Goal: Task Accomplishment & Management: Use online tool/utility

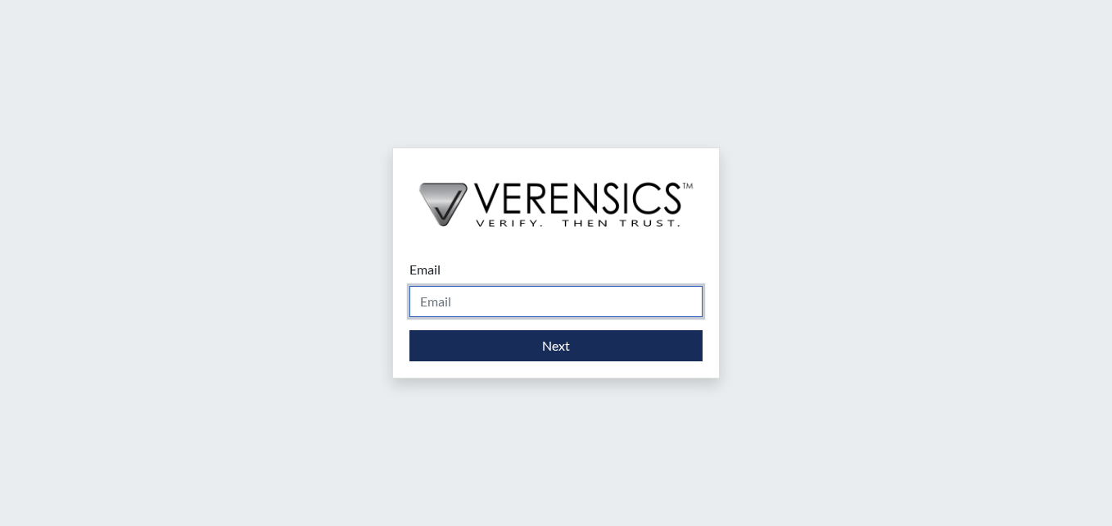
click at [469, 301] on input "Email" at bounding box center [556, 301] width 293 height 31
type input "[PERSON_NAME][EMAIL_ADDRESS][PERSON_NAME][DOMAIN_NAME]"
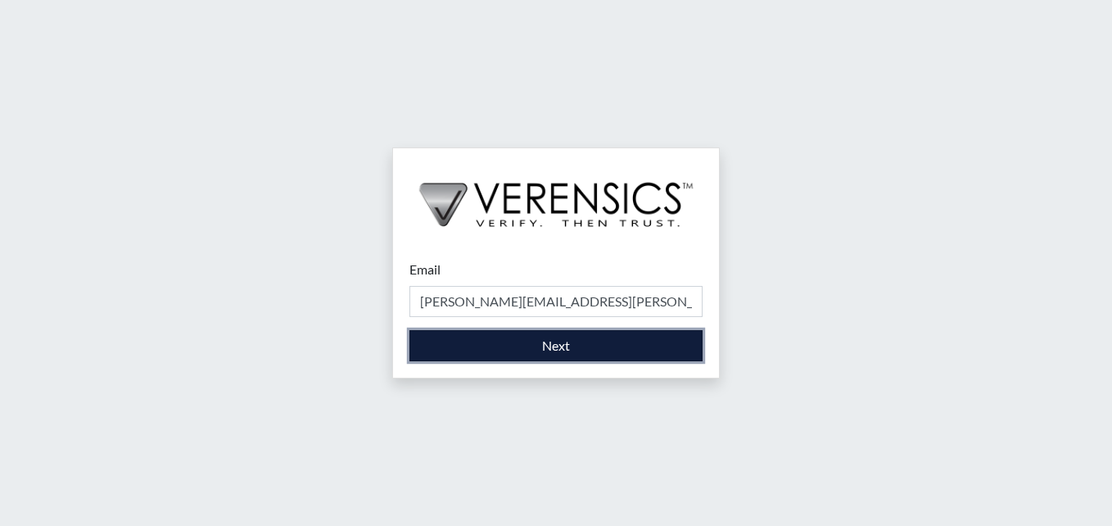
click at [587, 339] on button "Next" at bounding box center [556, 345] width 293 height 31
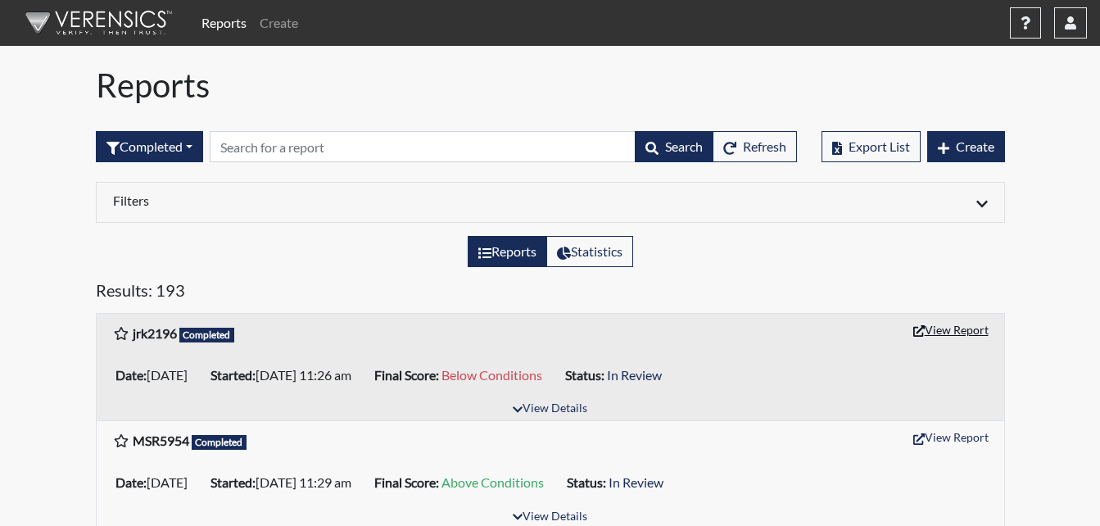
click at [945, 331] on button "View Report" at bounding box center [951, 329] width 90 height 25
click at [1073, 29] on icon "button" at bounding box center [1070, 22] width 11 height 13
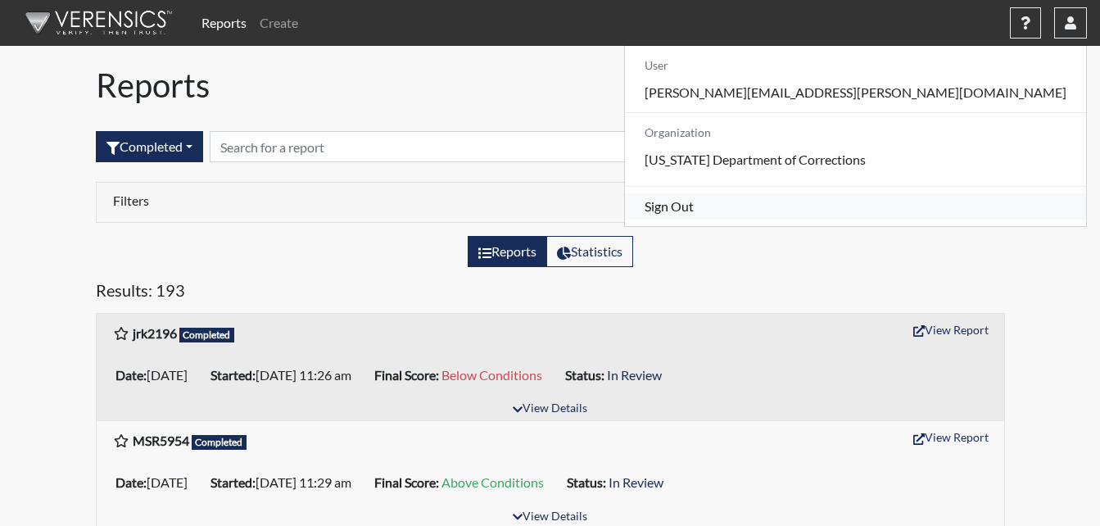
click at [957, 220] on link "Sign Out" at bounding box center [855, 206] width 461 height 26
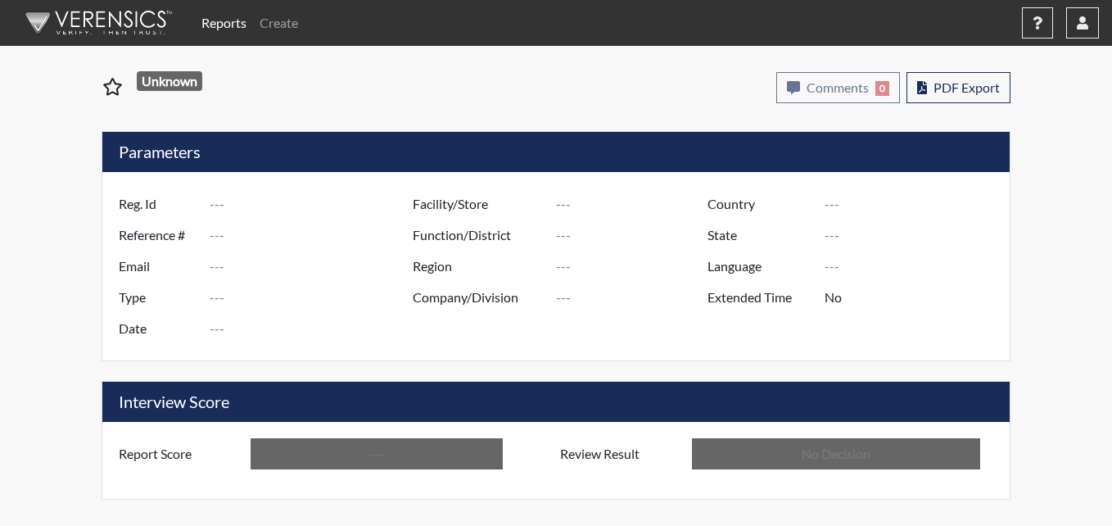
type input "jrk2196"
type input "51447"
type input "---"
type input "Corrections Pre-Employment"
type input "Sep 24, 2025"
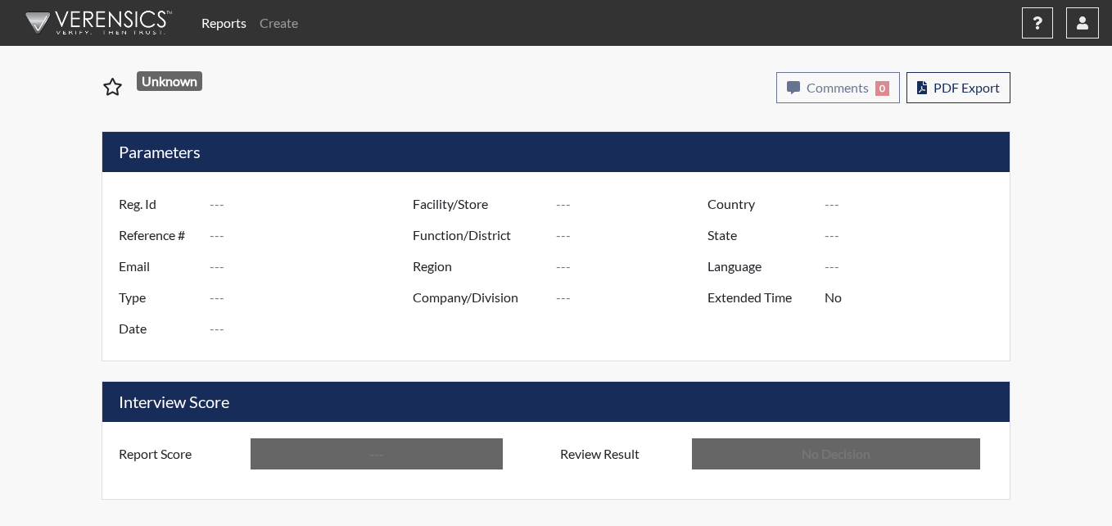
type input "Metro Re-Entry Facility"
type input "[GEOGRAPHIC_DATA]"
type input "[US_STATE]"
type input "English"
type input "Below Conditions"
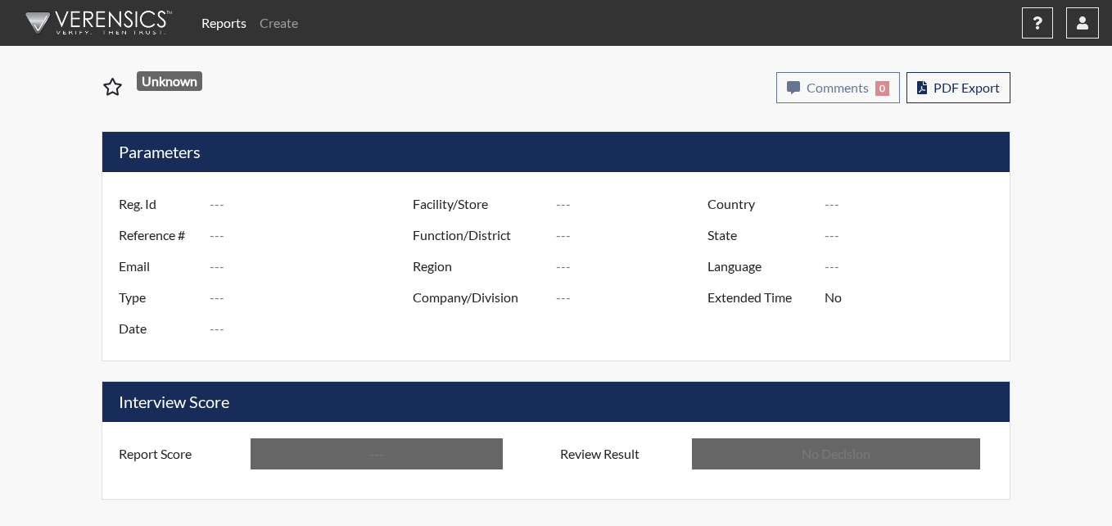
type input "In Review"
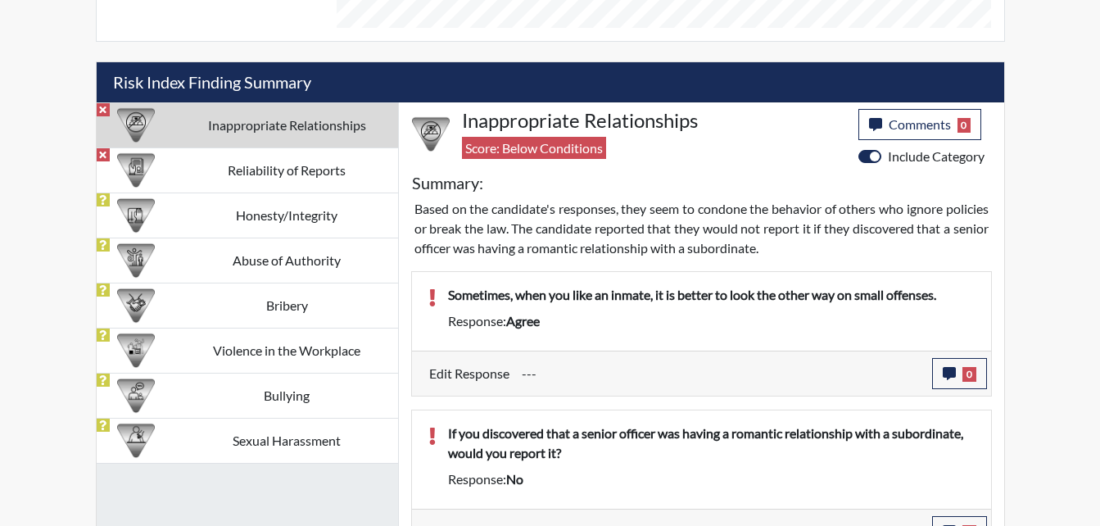
scroll to position [932, 0]
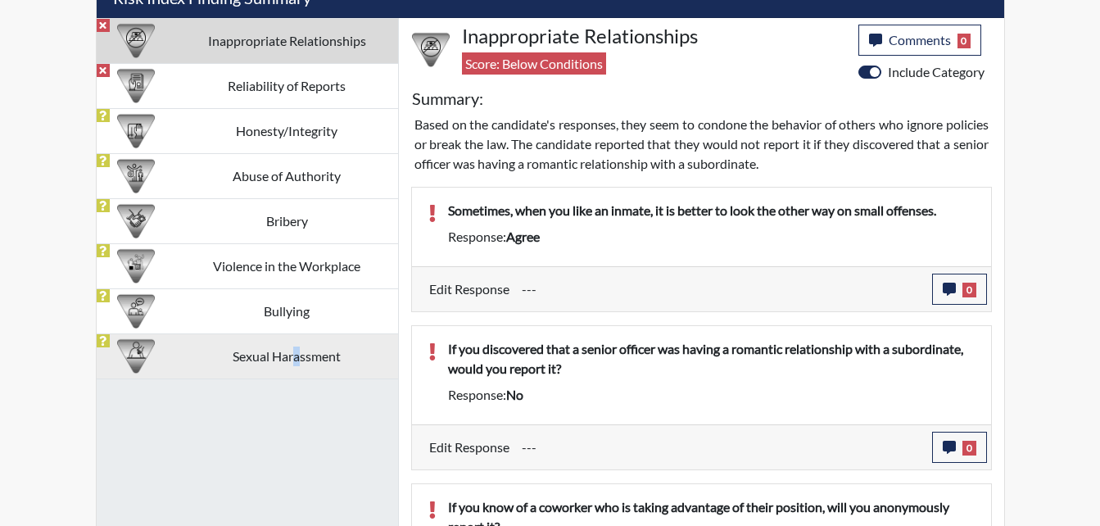
click at [297, 334] on td "Sexual Harassment" at bounding box center [287, 355] width 222 height 45
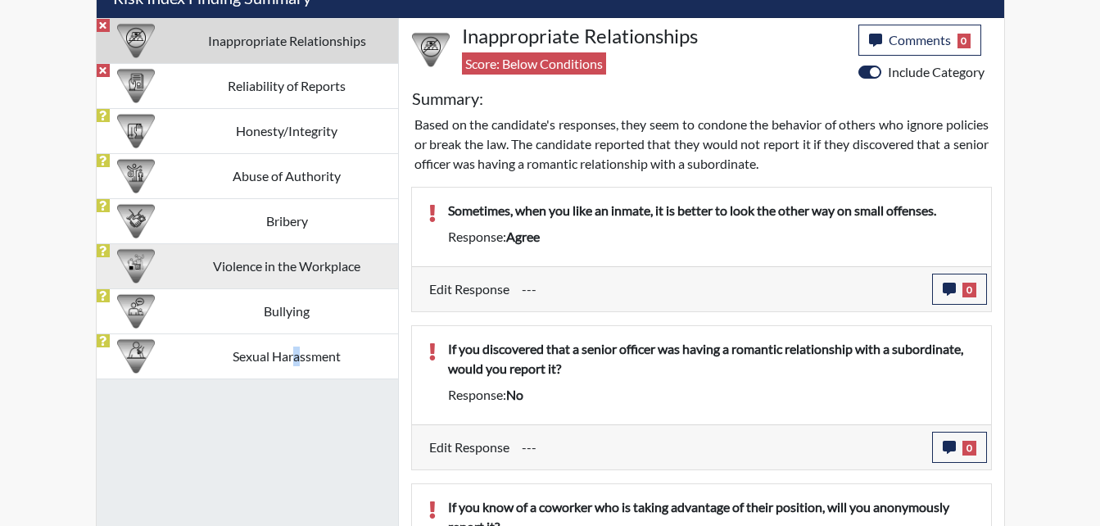
scroll to position [940, 0]
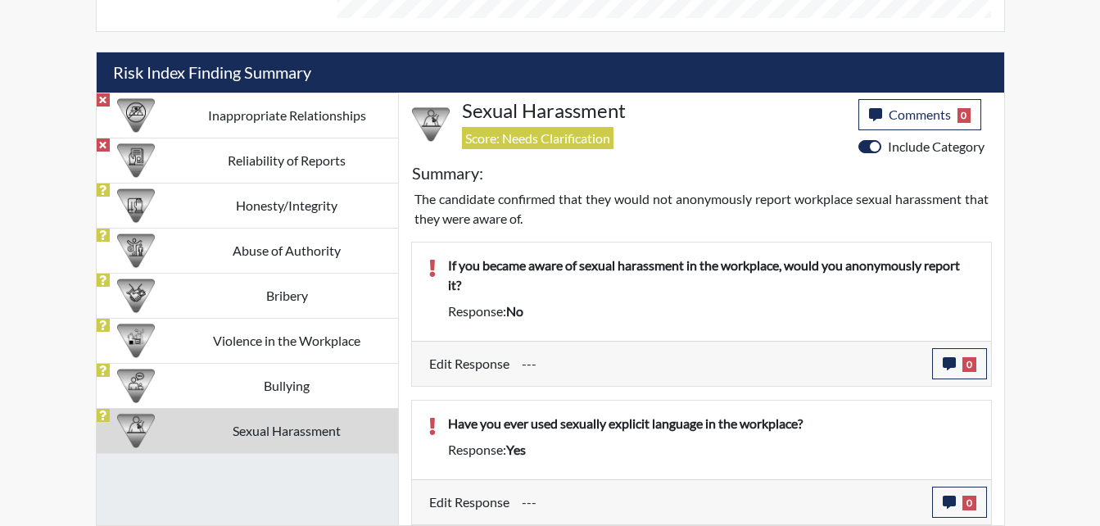
drag, startPoint x: 297, startPoint y: 334, endPoint x: 255, endPoint y: 441, distance: 114.7
click at [253, 441] on td "Sexual Harassment" at bounding box center [287, 430] width 222 height 45
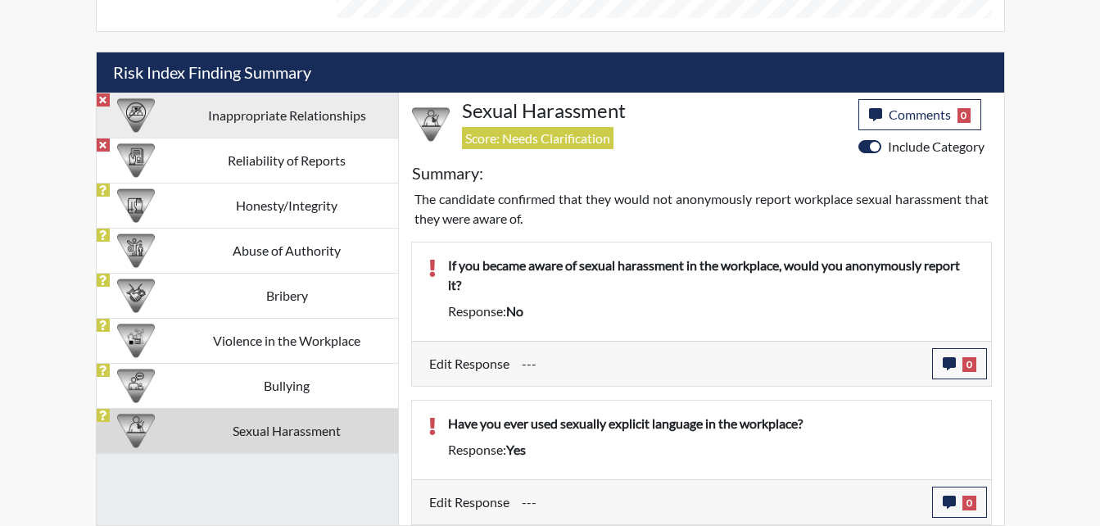
click at [310, 115] on td "Inappropriate Relationships" at bounding box center [287, 115] width 222 height 45
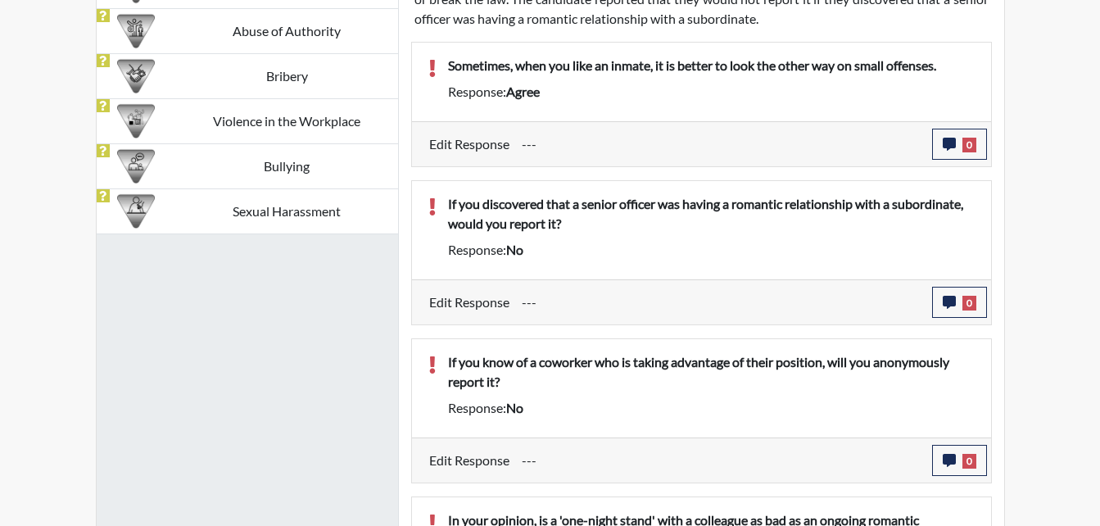
scroll to position [1210, 0]
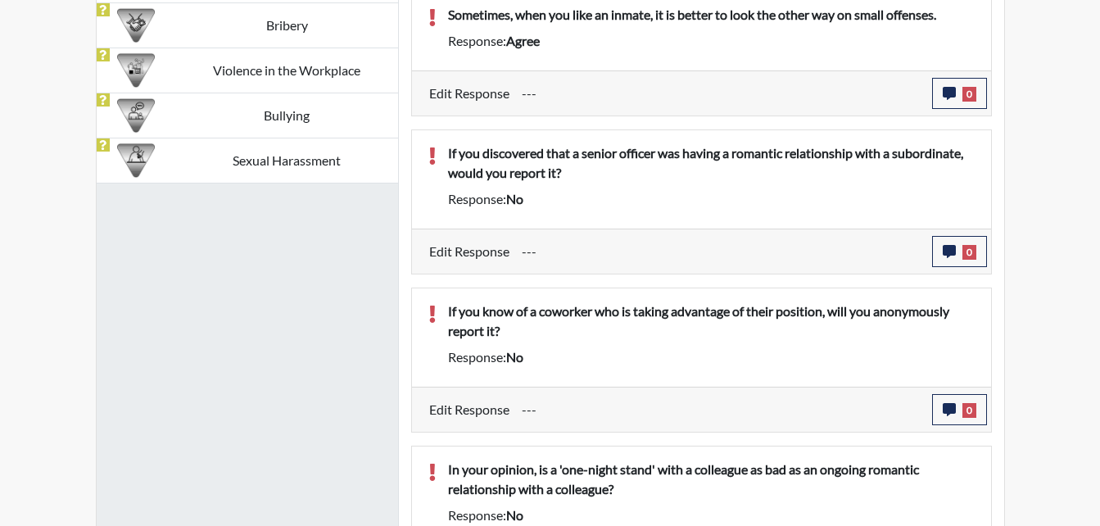
click at [523, 204] on span "no" at bounding box center [514, 199] width 17 height 16
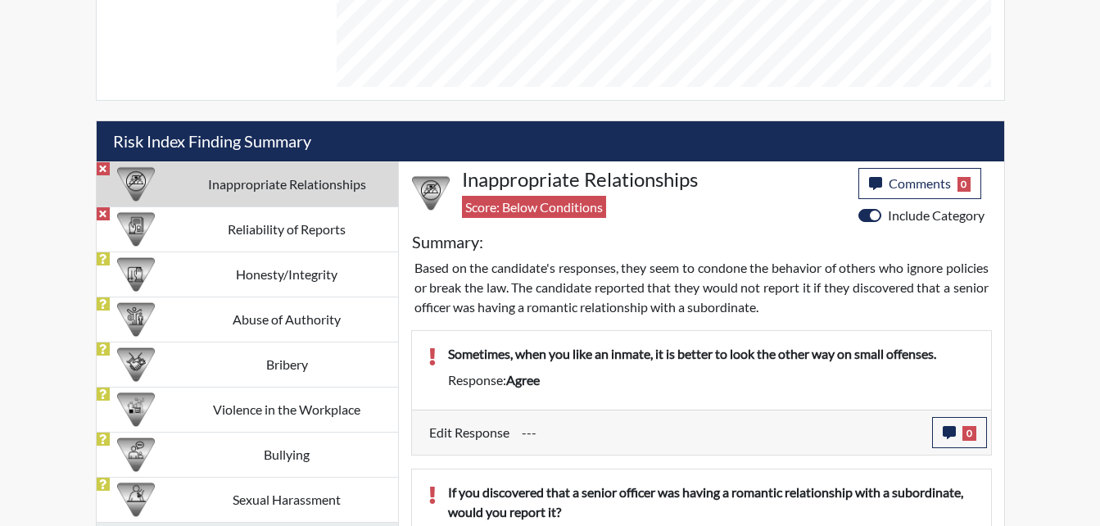
scroll to position [873, 0]
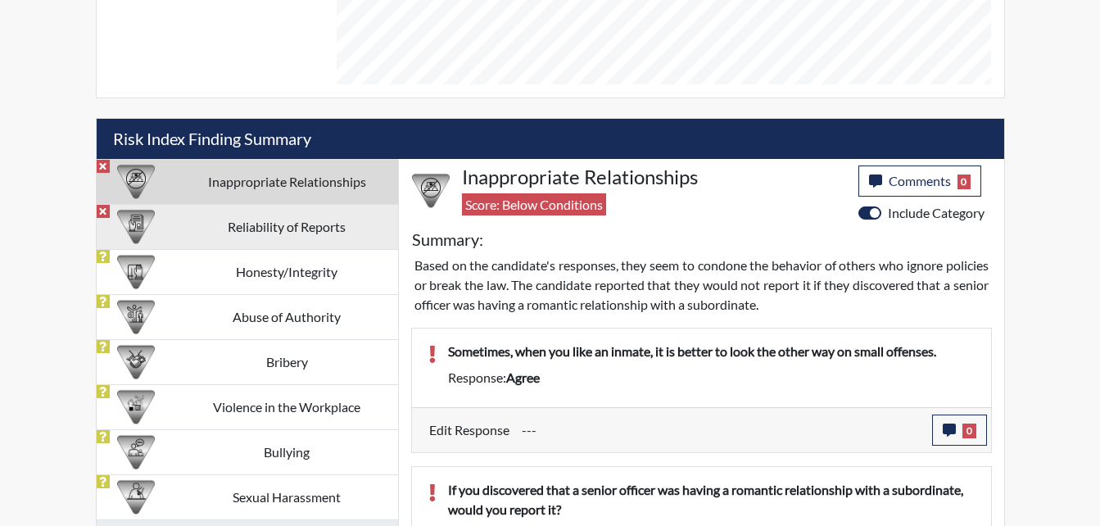
click at [263, 219] on td "Reliability of Reports" at bounding box center [287, 226] width 222 height 45
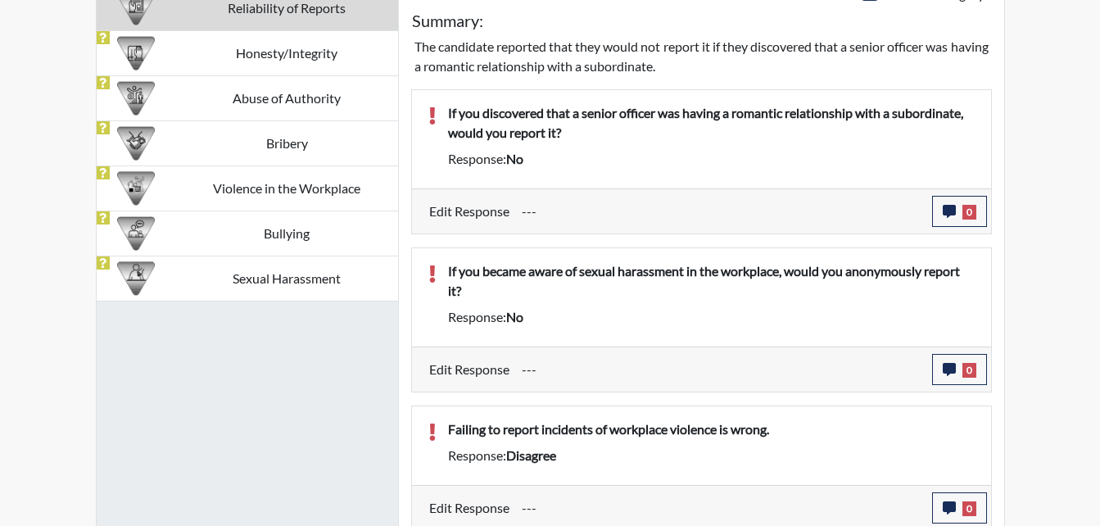
scroll to position [1098, 0]
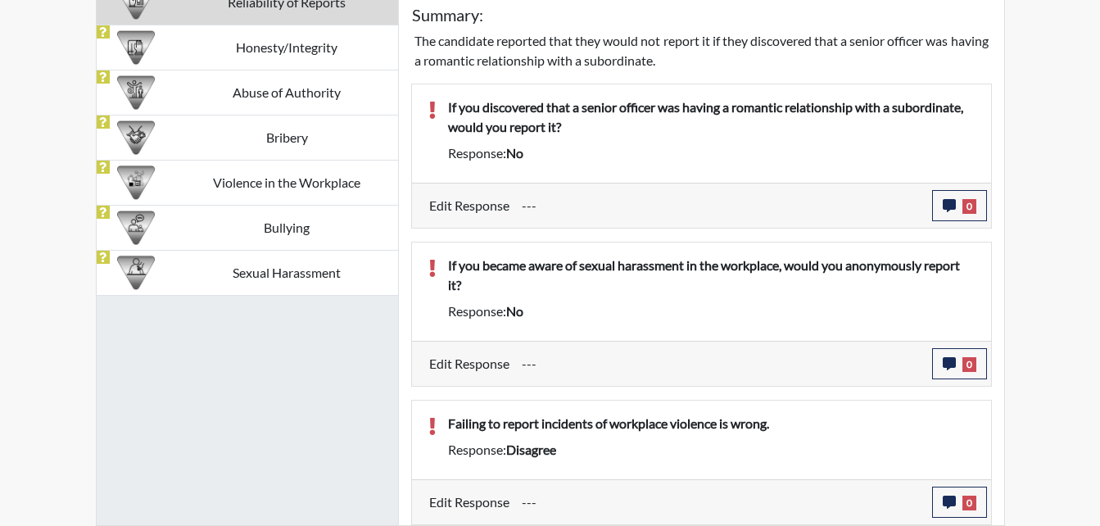
click at [654, 277] on p "If you became aware of sexual harassment in the workplace, would you anonymousl…" at bounding box center [711, 275] width 527 height 39
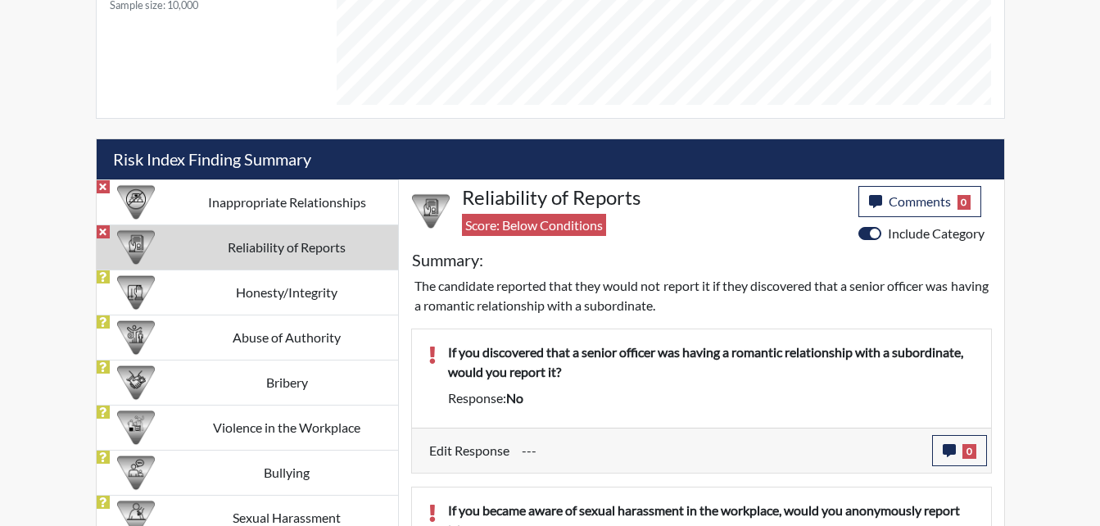
scroll to position [817, 0]
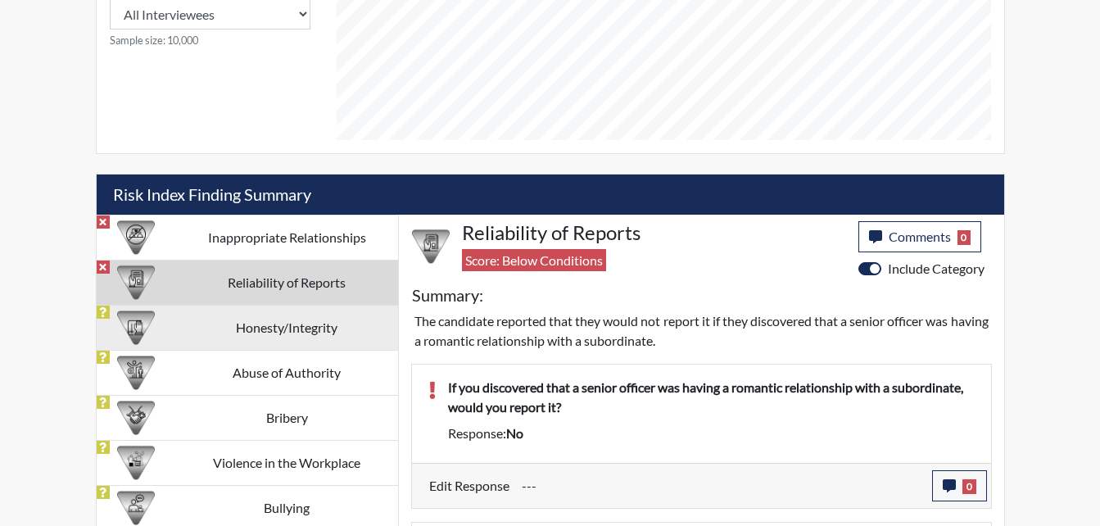
click at [256, 333] on td "Honesty/Integrity" at bounding box center [287, 327] width 222 height 45
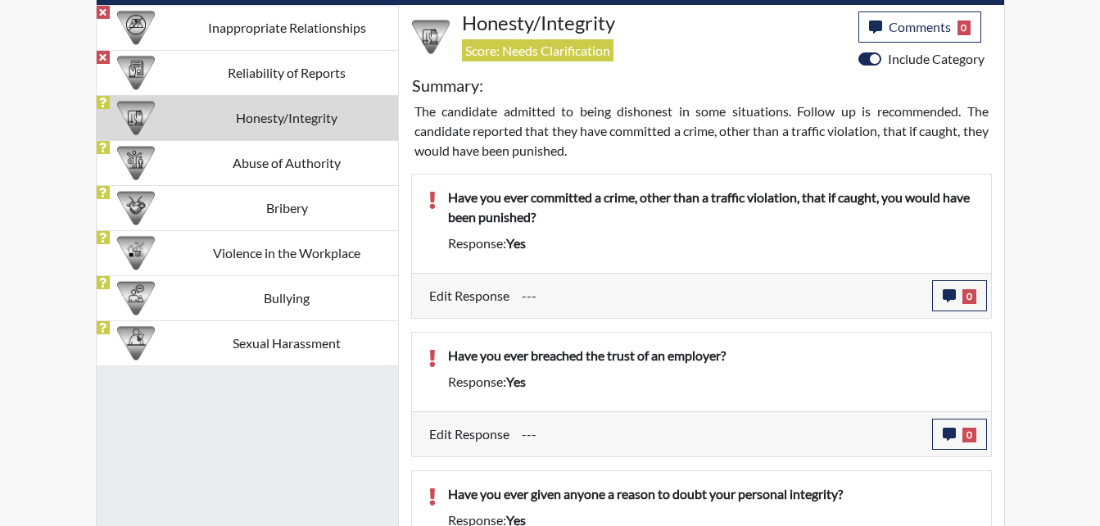
scroll to position [1045, 0]
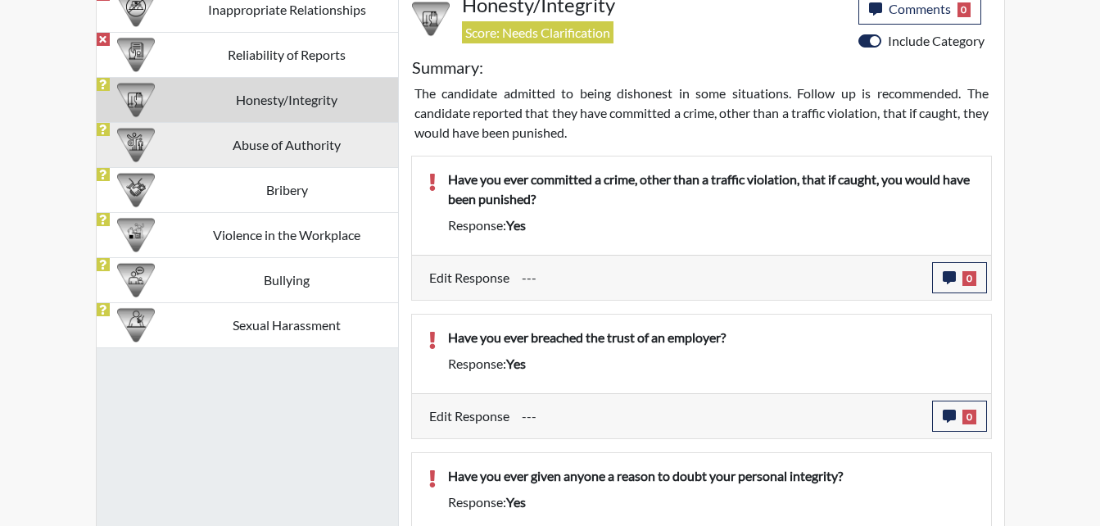
click at [312, 141] on td "Abuse of Authority" at bounding box center [287, 144] width 222 height 45
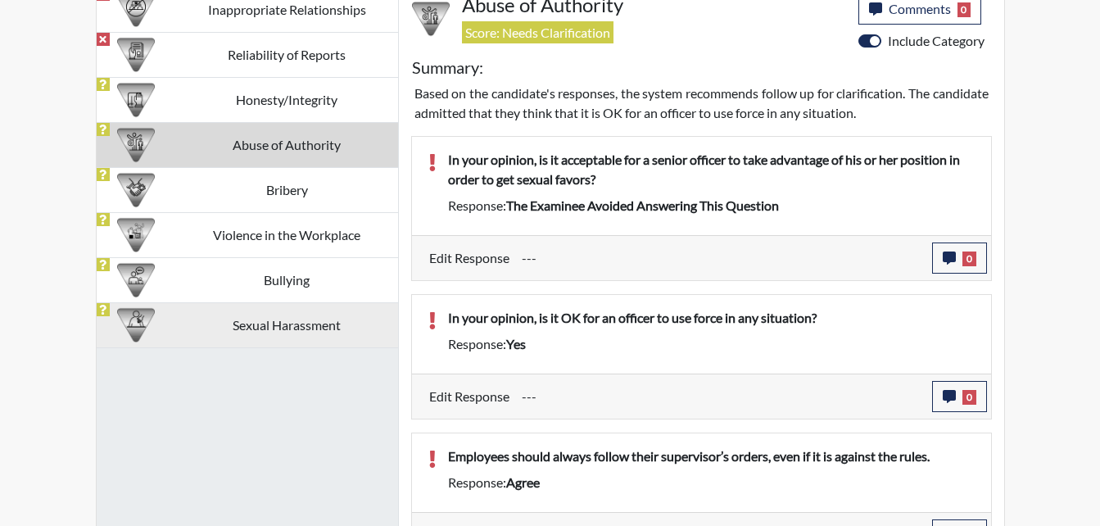
click at [272, 325] on td "Sexual Harassment" at bounding box center [287, 324] width 222 height 45
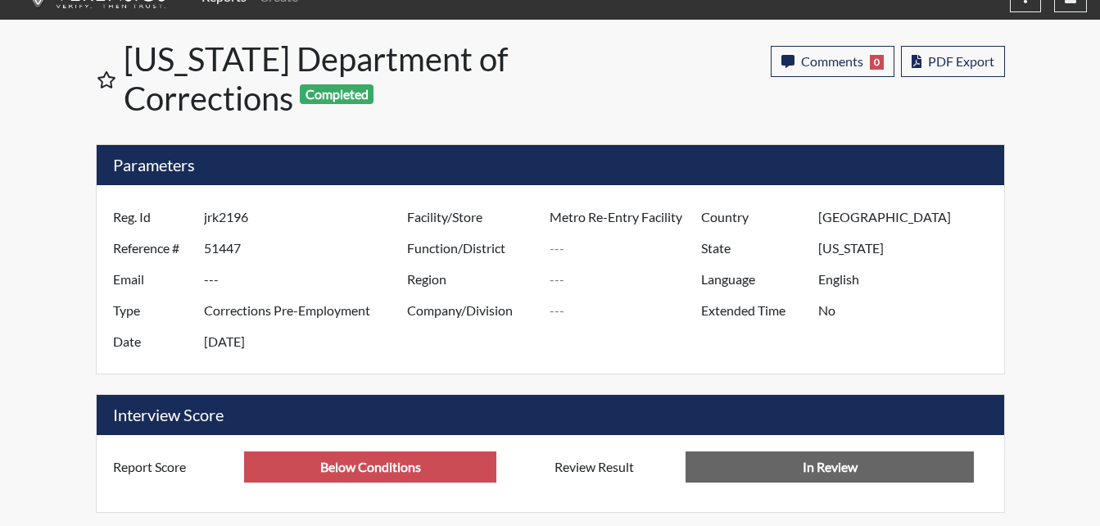
scroll to position [0, 0]
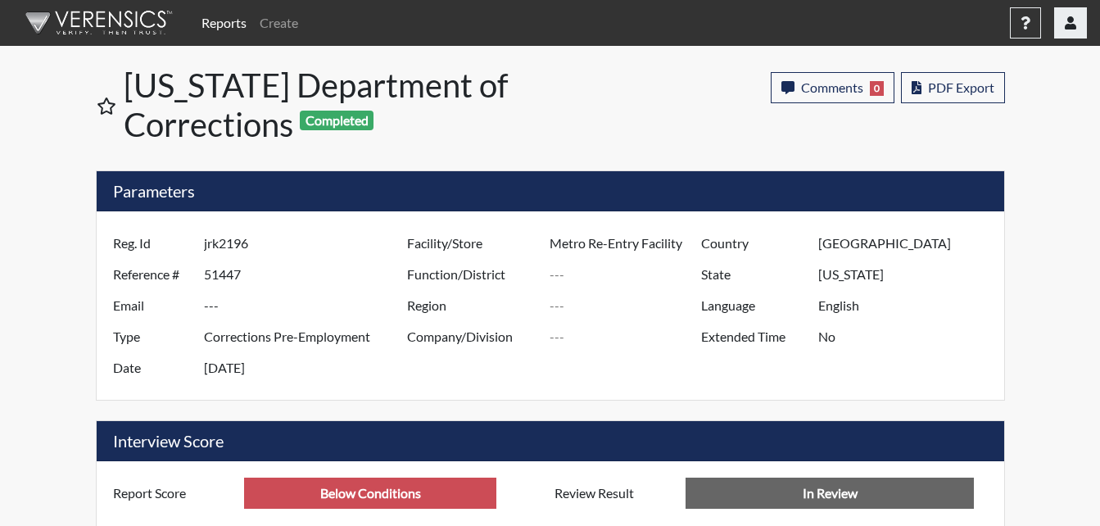
click at [1059, 19] on button "button" at bounding box center [1070, 22] width 33 height 31
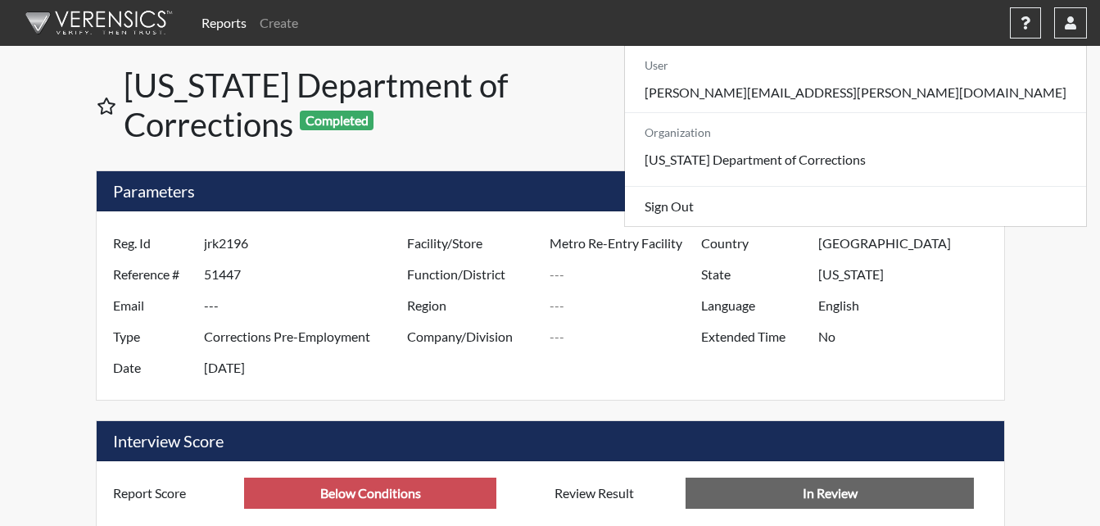
drag, startPoint x: 1082, startPoint y: 403, endPoint x: 1078, endPoint y: 395, distance: 9.2
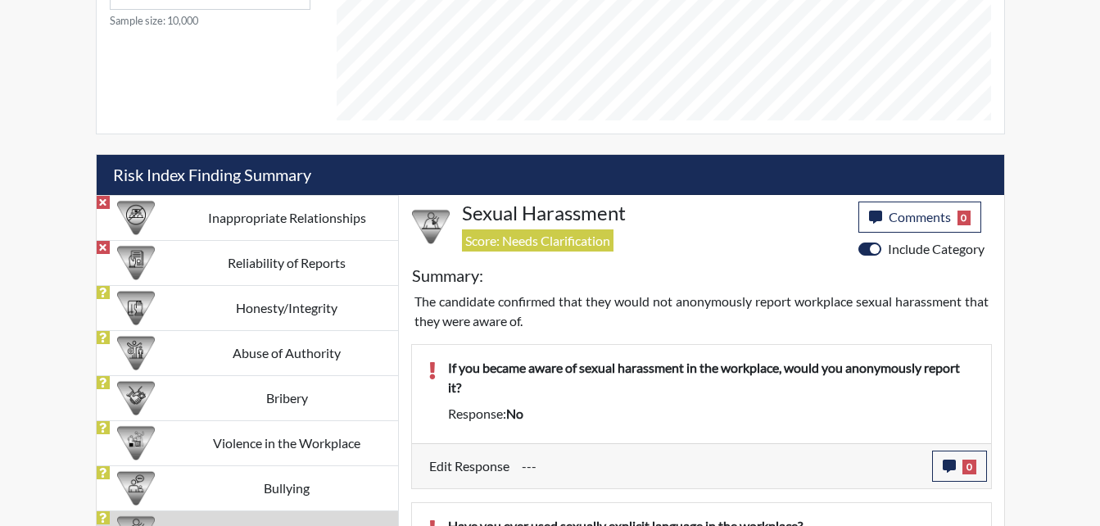
scroll to position [940, 0]
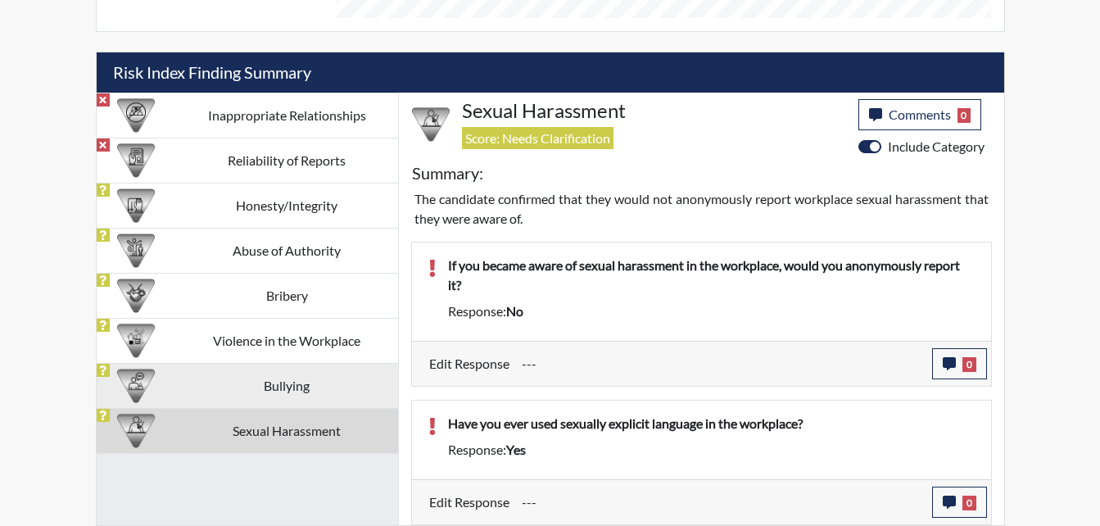
click at [283, 401] on td "Bullying" at bounding box center [287, 385] width 222 height 45
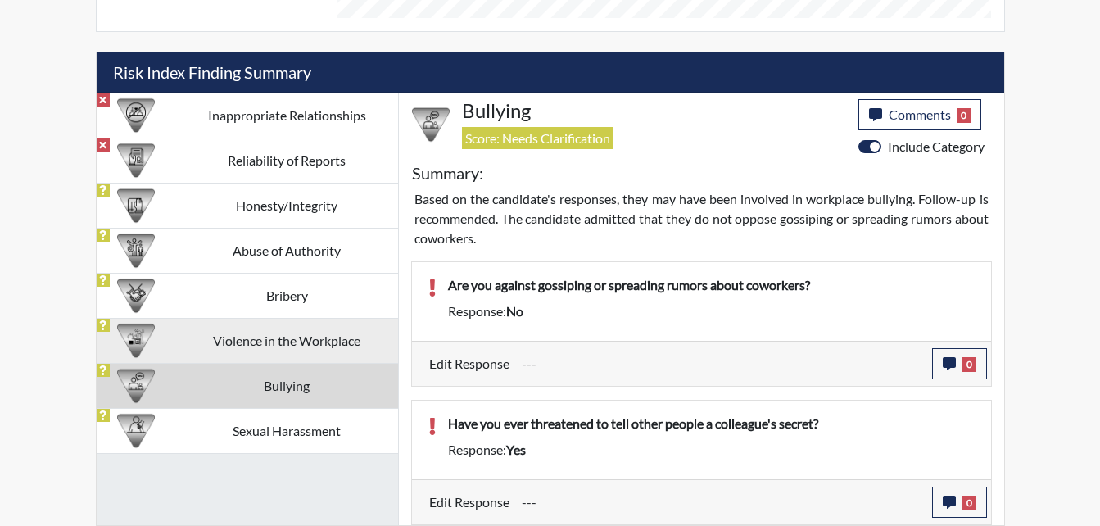
click at [317, 348] on td "Violence in the Workplace" at bounding box center [287, 340] width 222 height 45
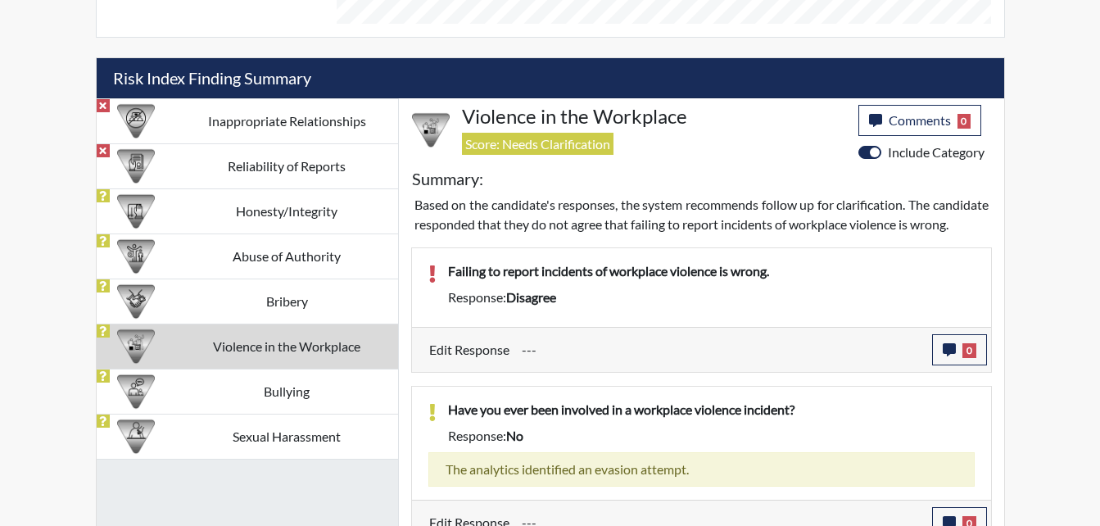
scroll to position [974, 0]
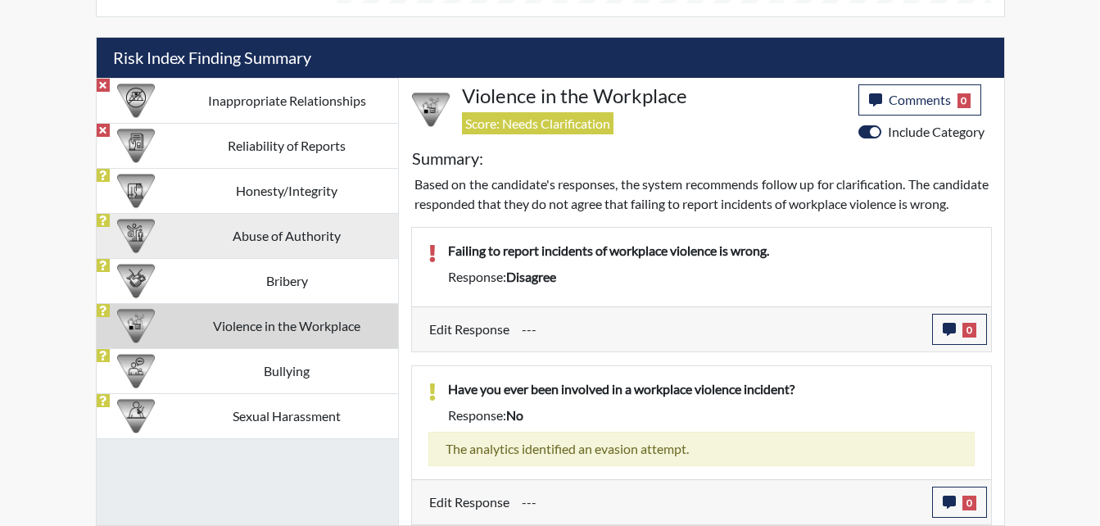
click at [288, 238] on td "Abuse of Authority" at bounding box center [287, 235] width 222 height 45
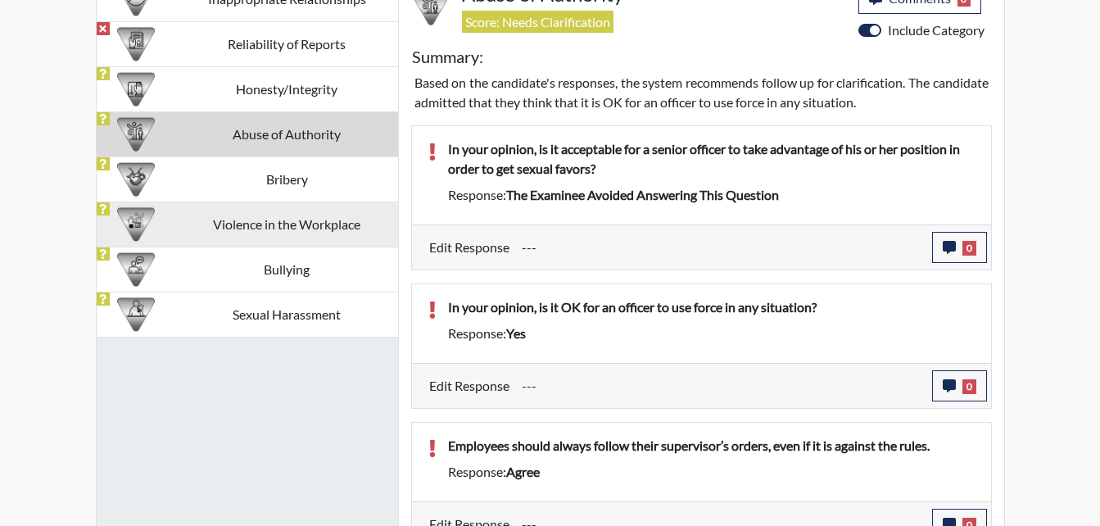
click at [290, 218] on td "Violence in the Workplace" at bounding box center [287, 224] width 222 height 45
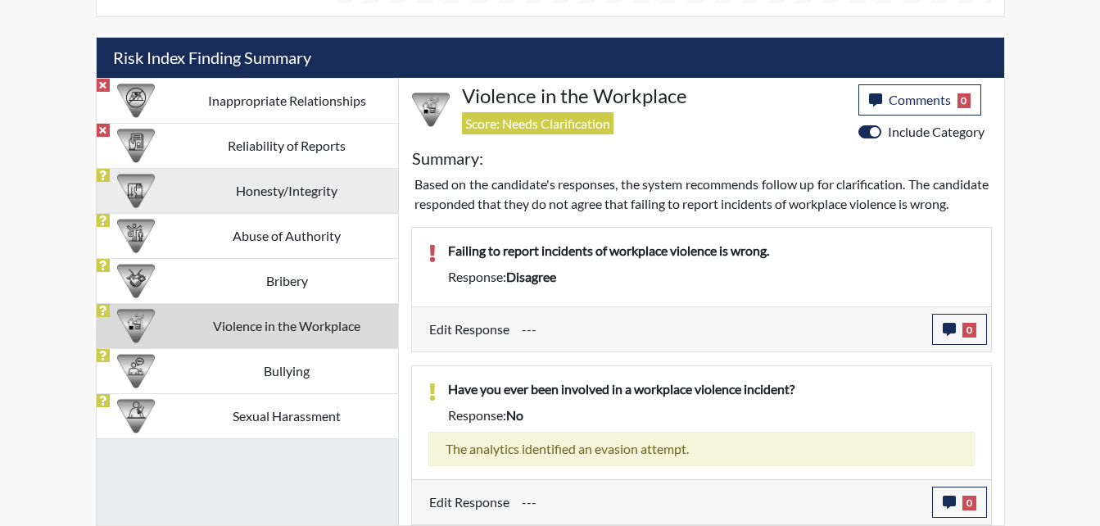
click at [281, 171] on td "Honesty/Integrity" at bounding box center [287, 190] width 222 height 45
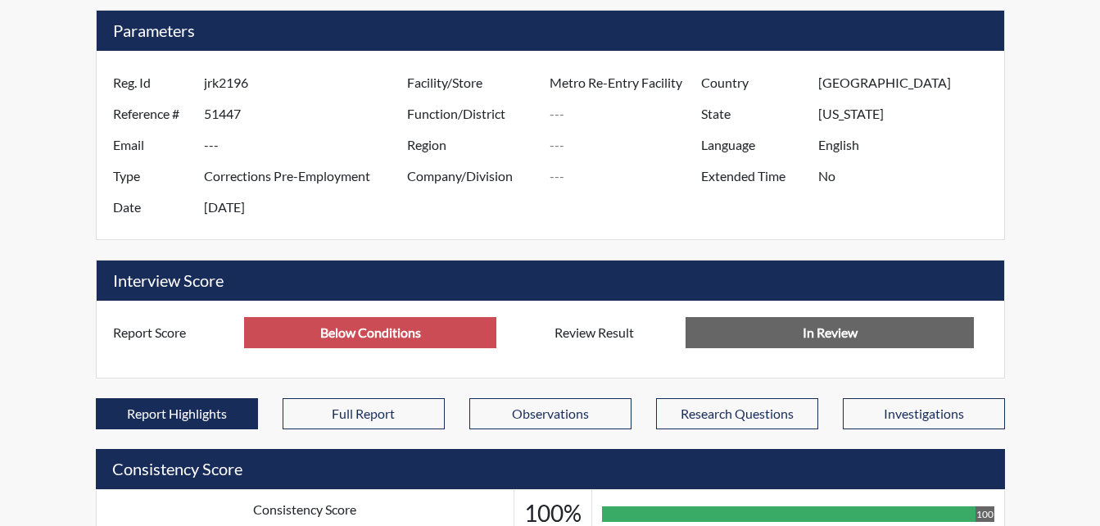
scroll to position [0, 0]
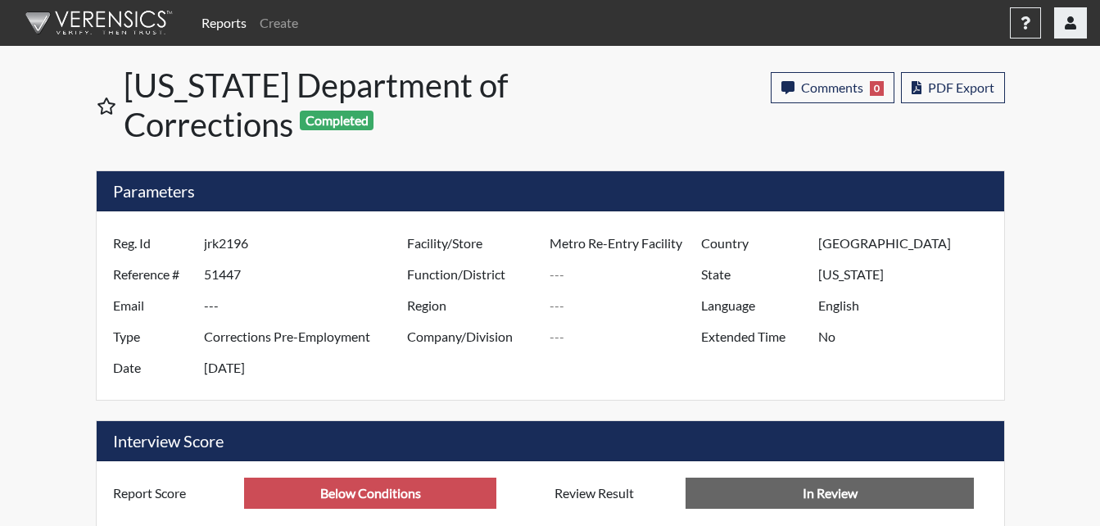
click at [1066, 20] on icon "button" at bounding box center [1070, 22] width 11 height 13
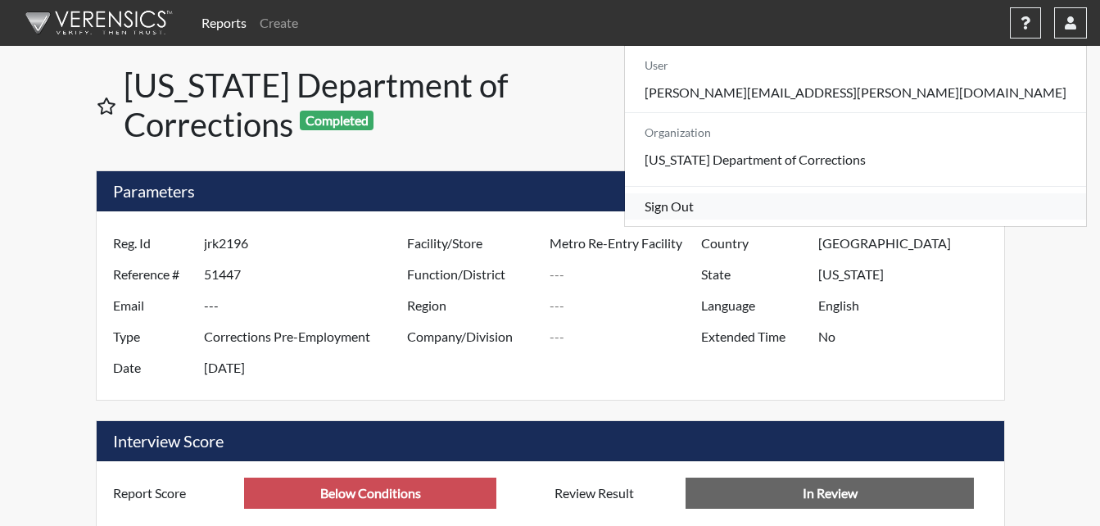
click at [933, 220] on link "Sign Out" at bounding box center [855, 206] width 461 height 26
